Goal: Communication & Community: Share content

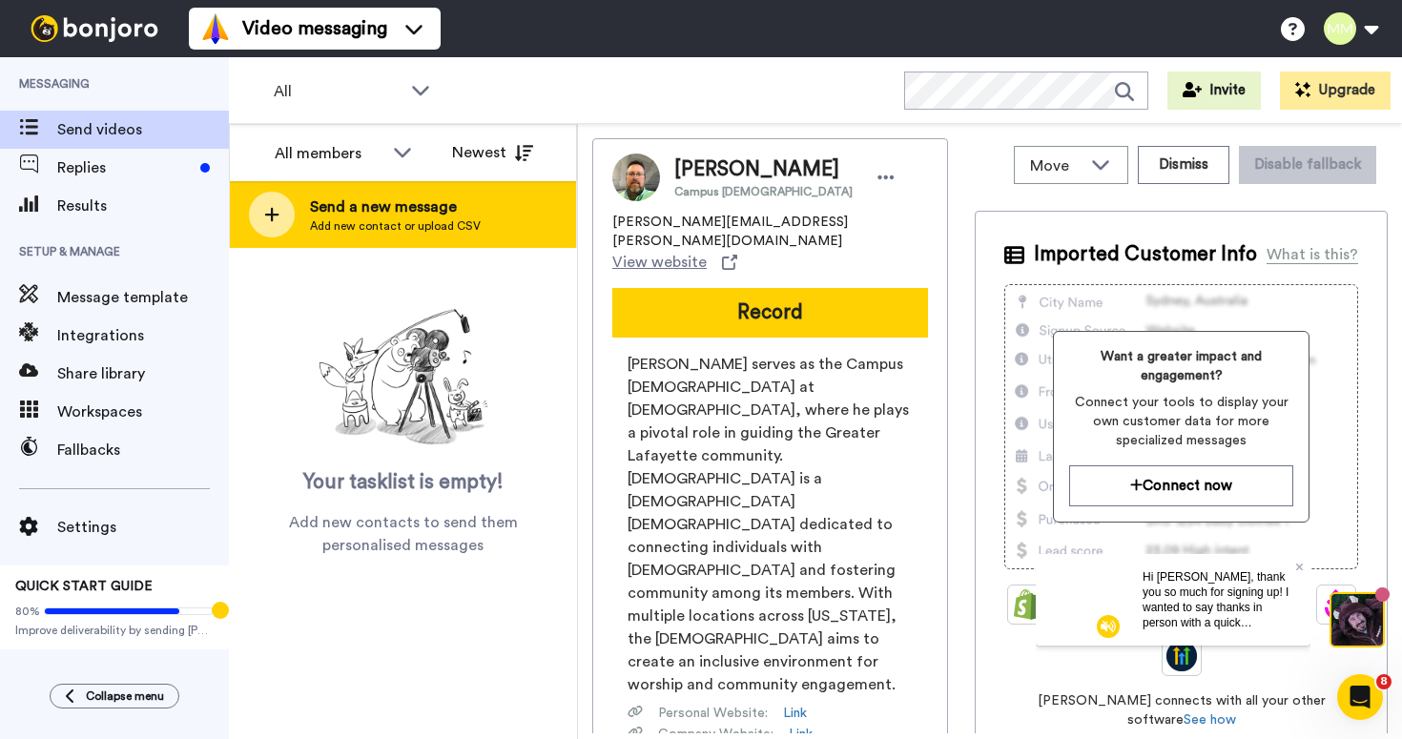
click at [397, 186] on div "Send a new message Add new contact or upload CSV" at bounding box center [403, 214] width 346 height 67
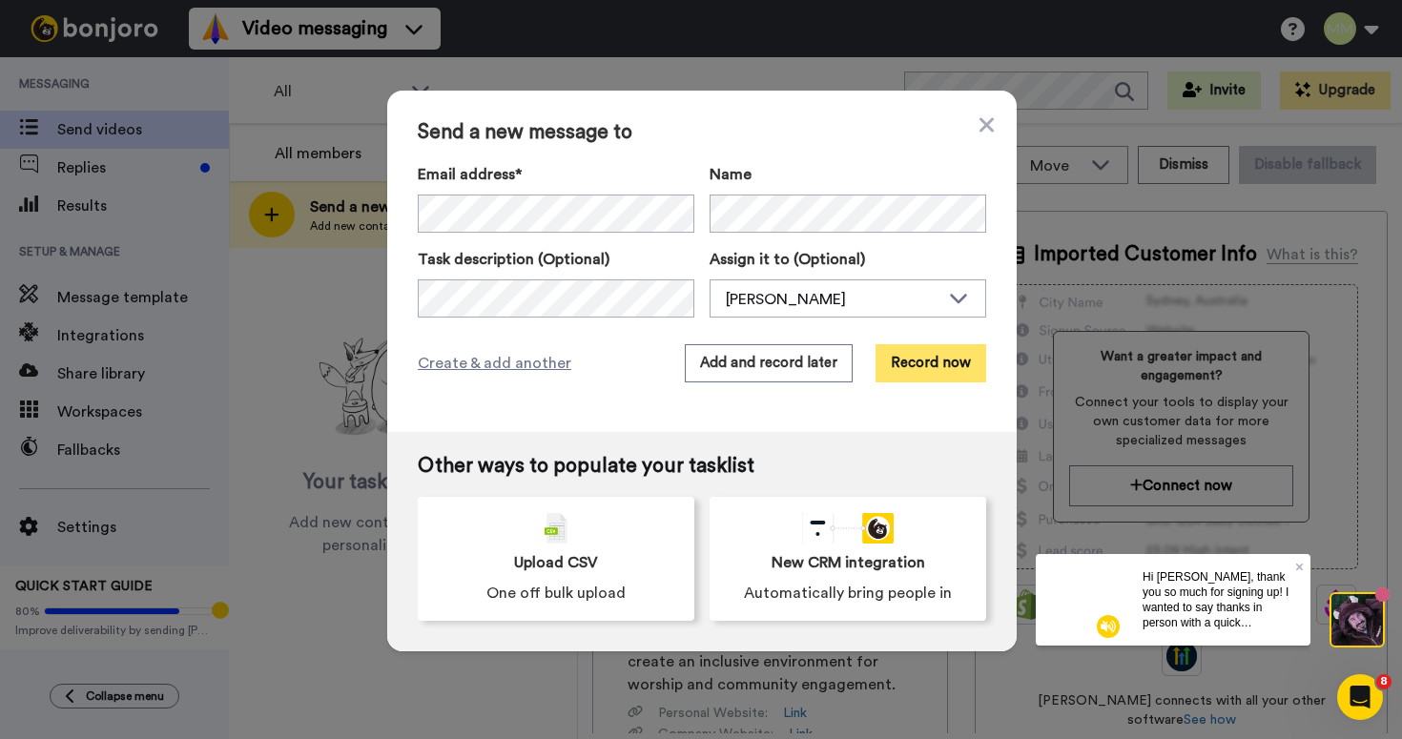
click at [923, 352] on button "Record now" at bounding box center [931, 363] width 111 height 38
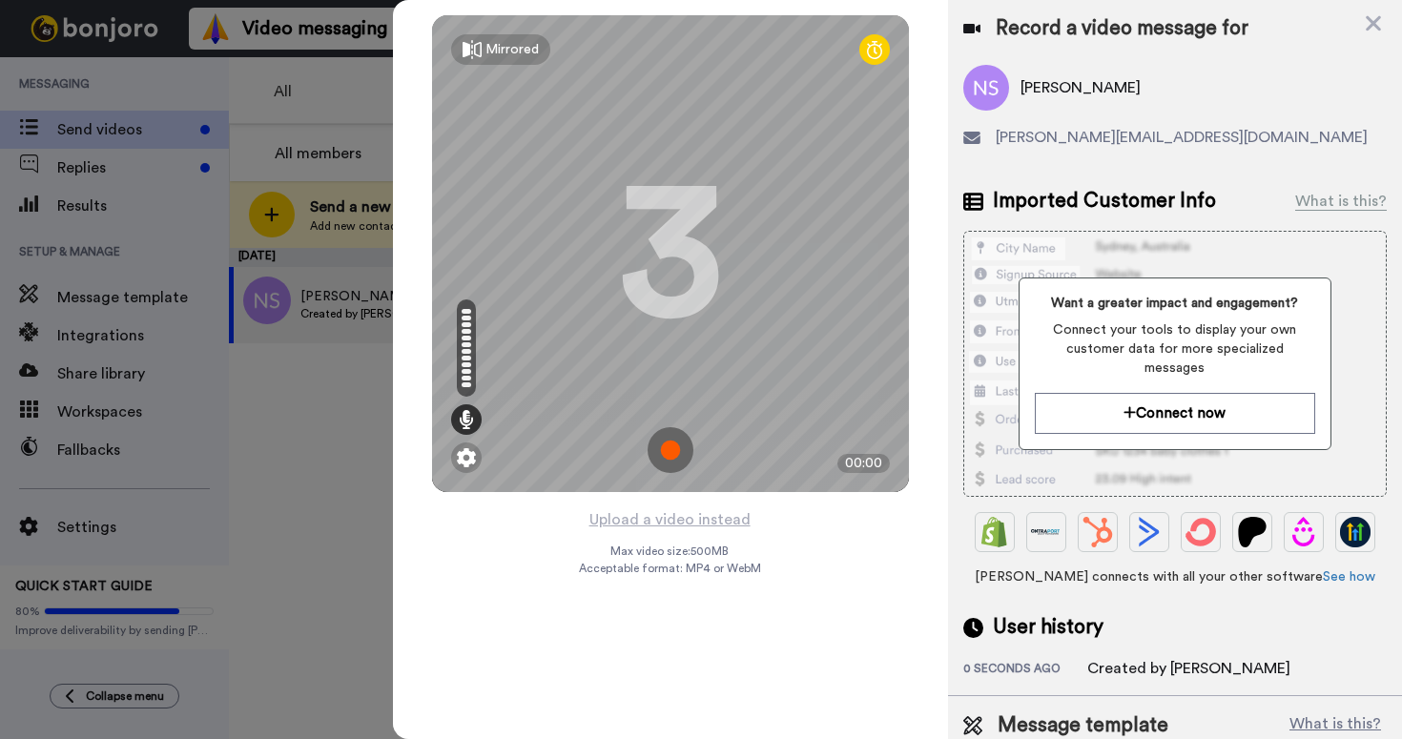
click at [659, 459] on img at bounding box center [671, 450] width 46 height 46
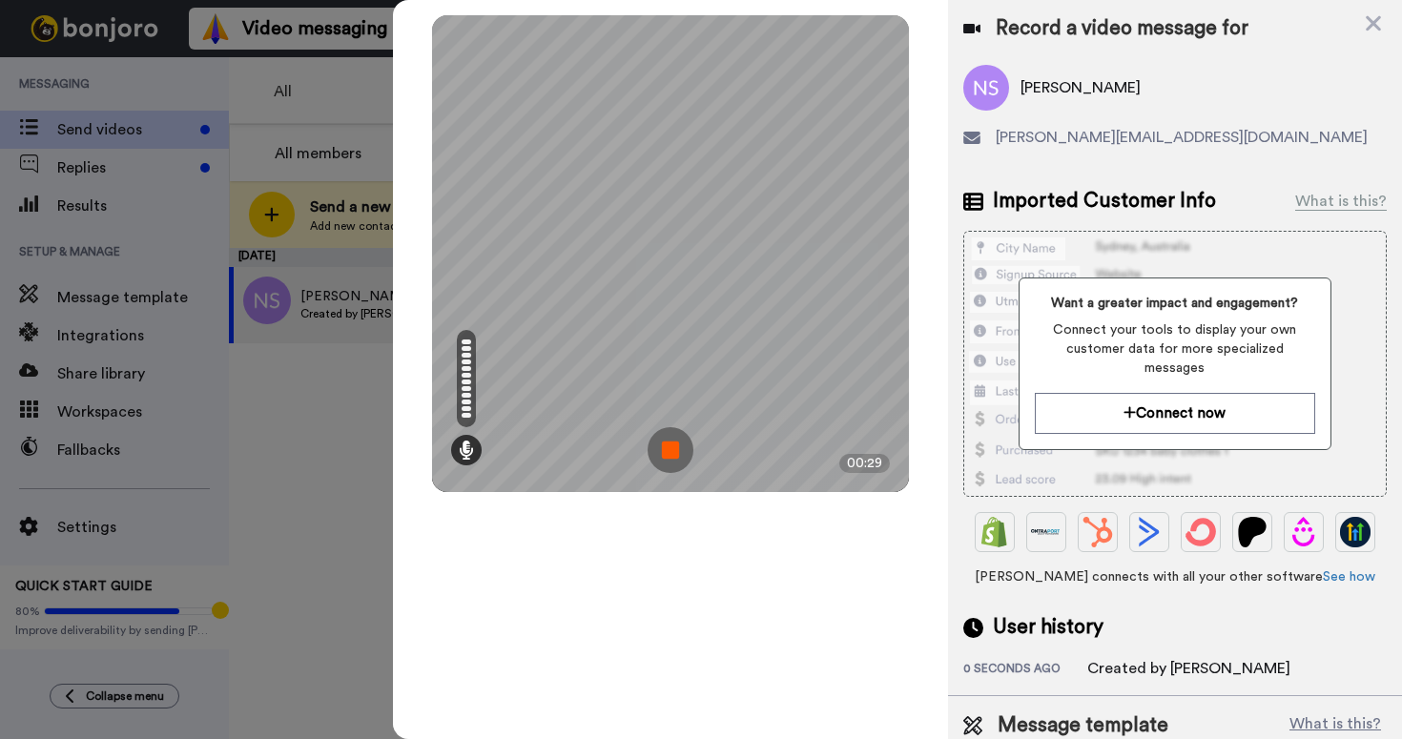
click at [665, 451] on img at bounding box center [671, 450] width 46 height 46
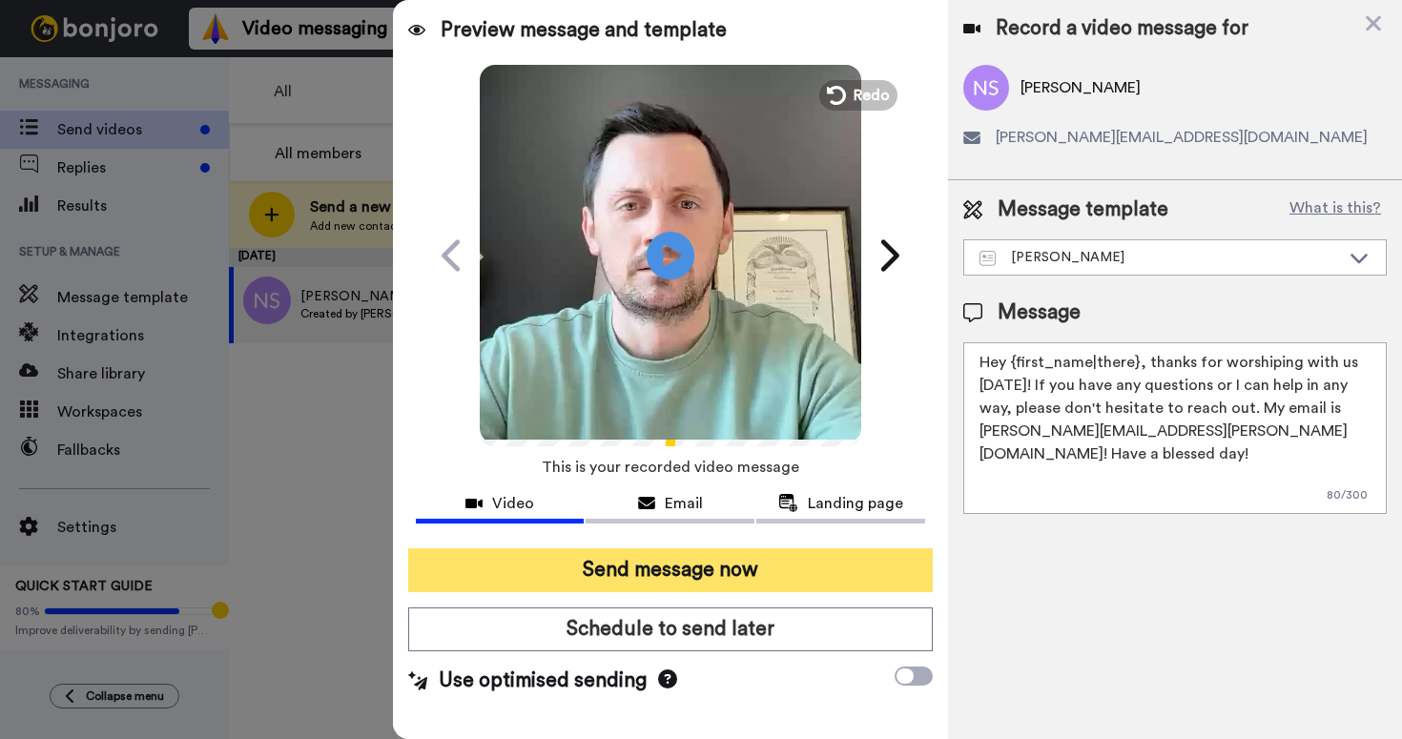
click at [776, 570] on button "Send message now" at bounding box center [670, 571] width 525 height 44
